Goal: Find specific page/section: Find specific page/section

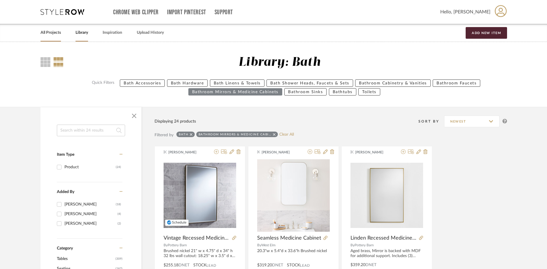
click at [54, 30] on link "All Projects" at bounding box center [51, 33] width 20 height 8
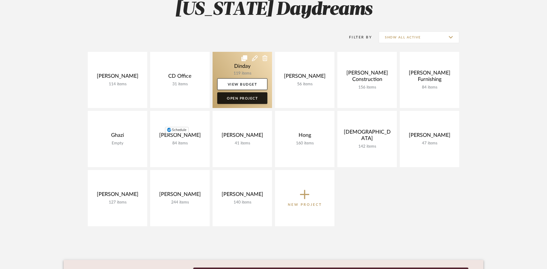
scroll to position [105, 0]
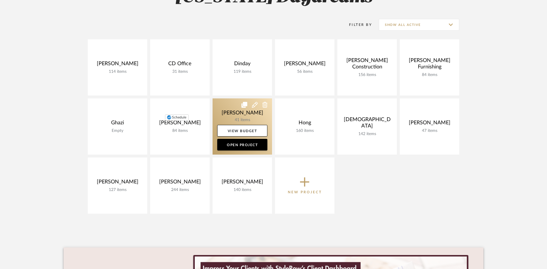
click at [221, 112] on link at bounding box center [241, 126] width 59 height 56
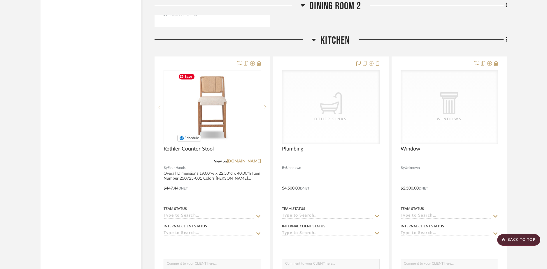
scroll to position [1020, 0]
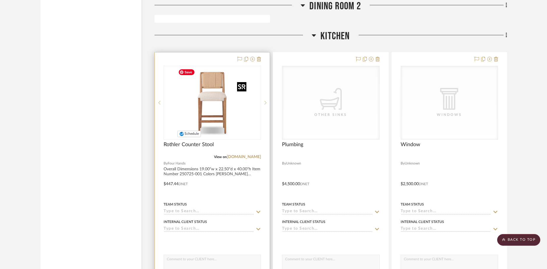
click at [208, 100] on img "0" at bounding box center [212, 102] width 73 height 73
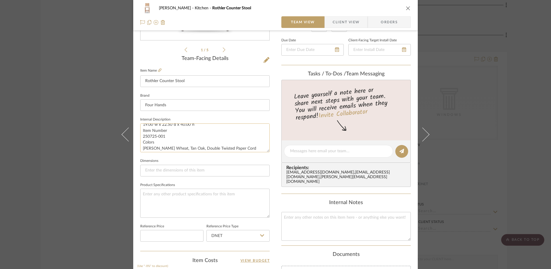
scroll to position [0, 0]
click at [34, 121] on div "[PERSON_NAME] Kitchen Rothler Counter Stool Team View Client View Orders 1 / 5 …" at bounding box center [275, 134] width 551 height 269
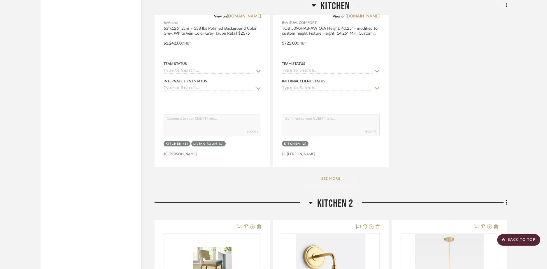
scroll to position [1681, 0]
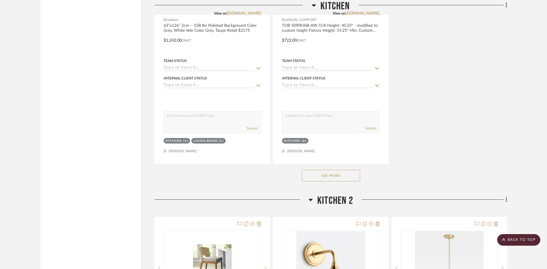
click at [318, 175] on button "See More" at bounding box center [331, 176] width 58 height 12
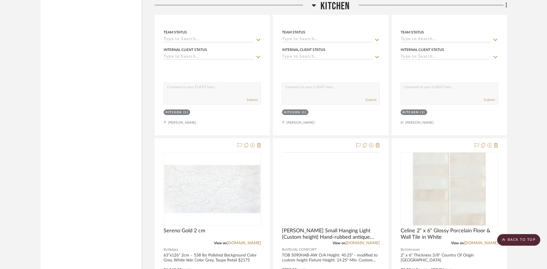
scroll to position [1423, 0]
